Goal: Information Seeking & Learning: Find specific page/section

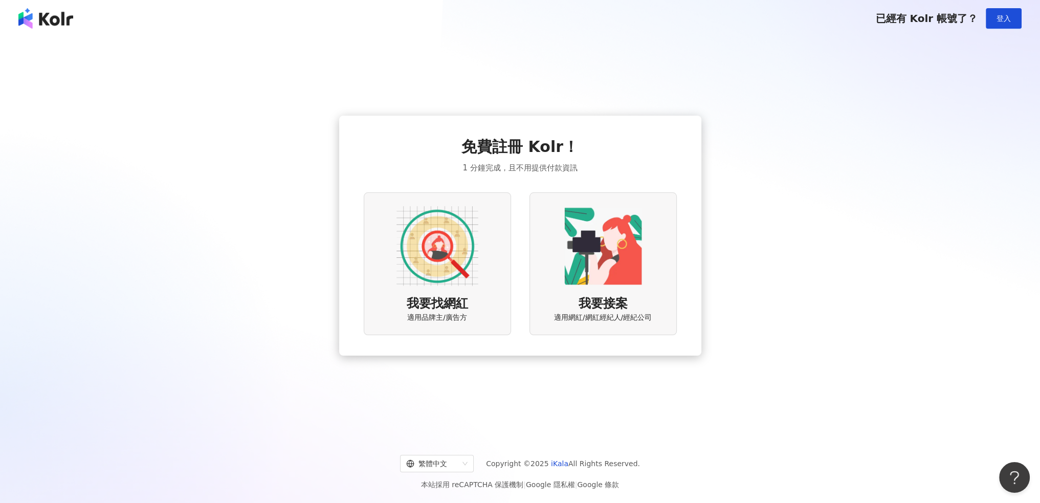
click at [421, 274] on img at bounding box center [437, 246] width 82 height 82
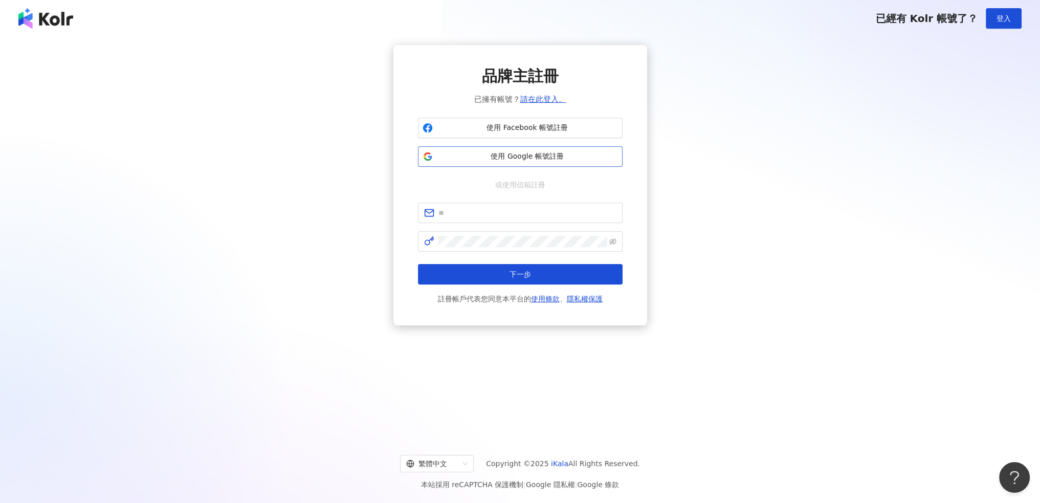
click at [561, 159] on span "使用 Google 帳號註冊" at bounding box center [527, 156] width 181 height 10
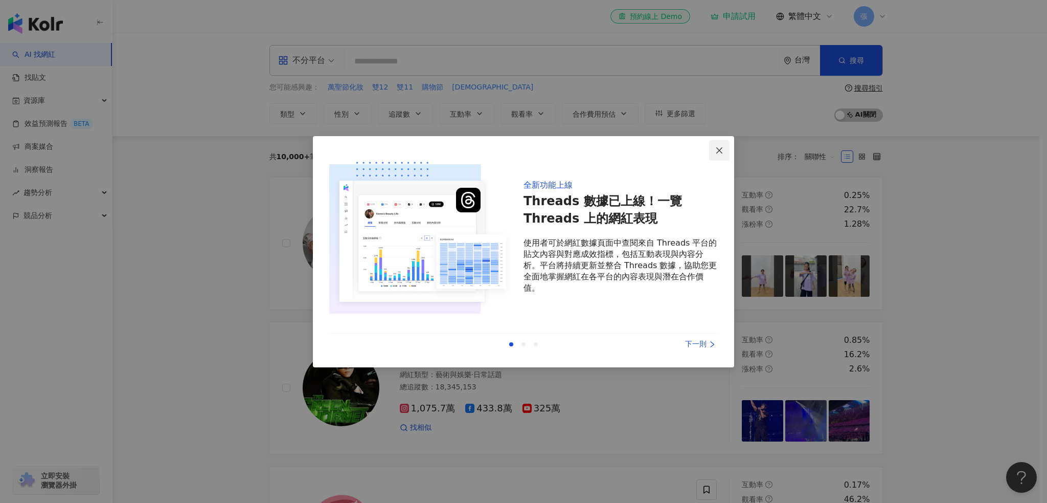
click at [725, 148] on span "Close" at bounding box center [719, 150] width 20 height 8
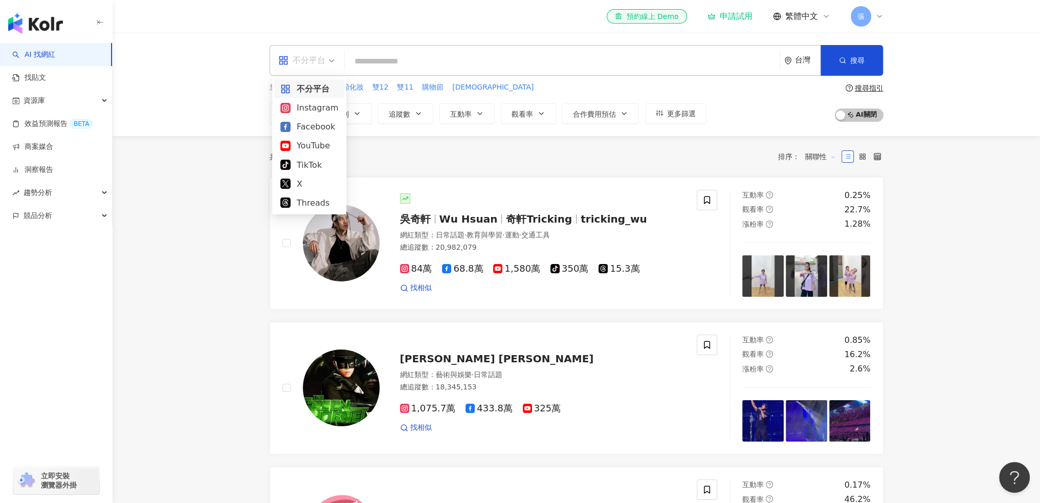
click at [335, 63] on div "不分平台" at bounding box center [307, 61] width 68 height 30
click at [392, 58] on input "search" at bounding box center [562, 61] width 427 height 19
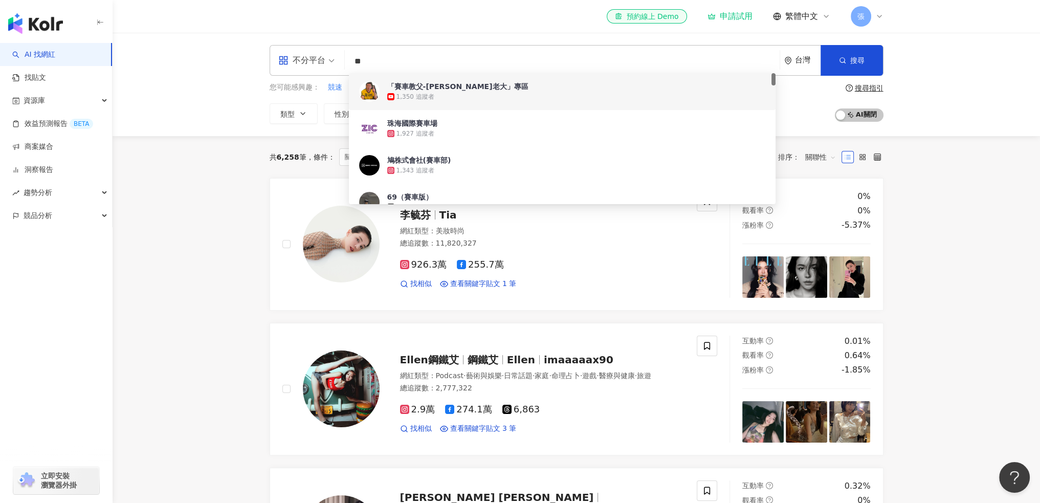
type input "**"
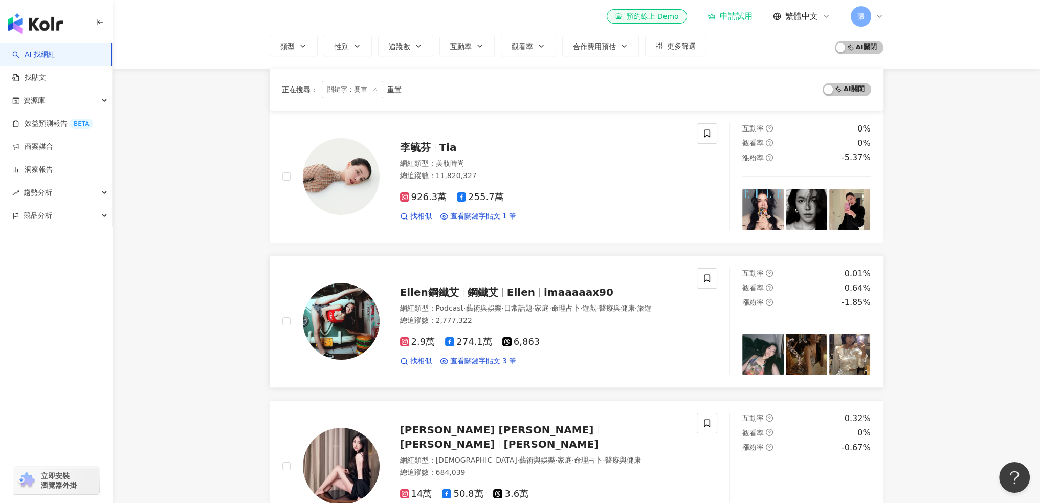
scroll to position [132, 0]
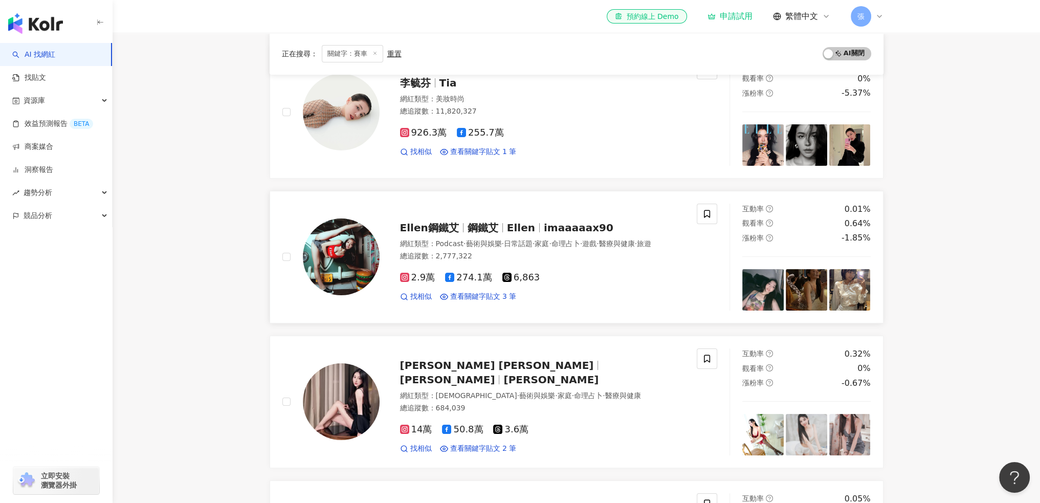
click at [768, 295] on img at bounding box center [762, 289] width 41 height 41
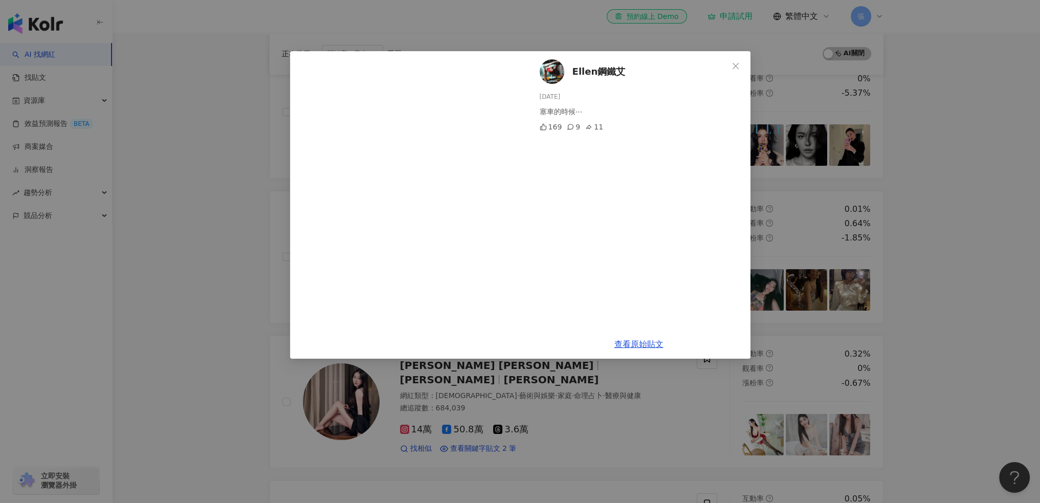
click at [732, 64] on icon "close" at bounding box center [735, 66] width 8 height 8
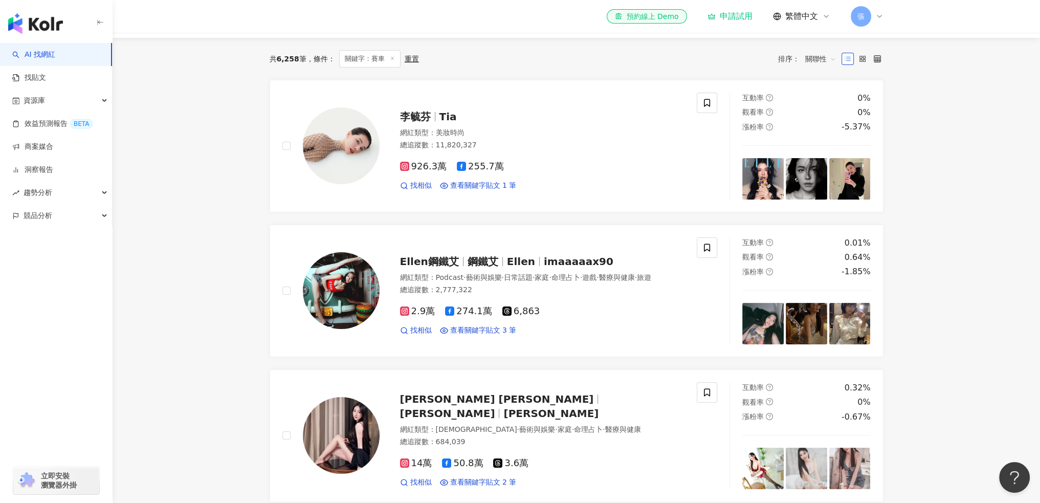
scroll to position [81, 0]
